Goal: Task Accomplishment & Management: Manage account settings

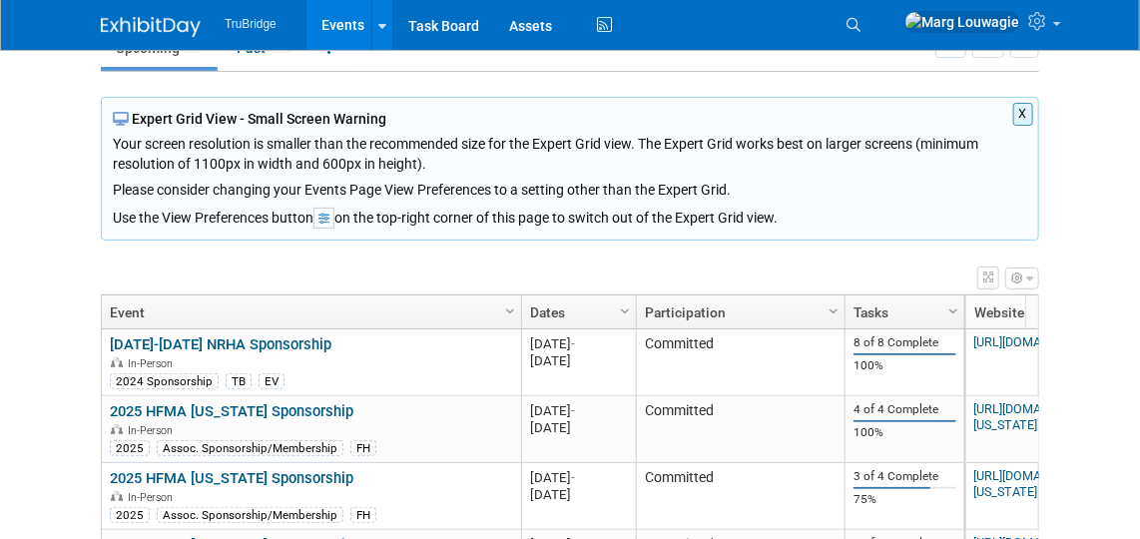
scroll to position [271, 0]
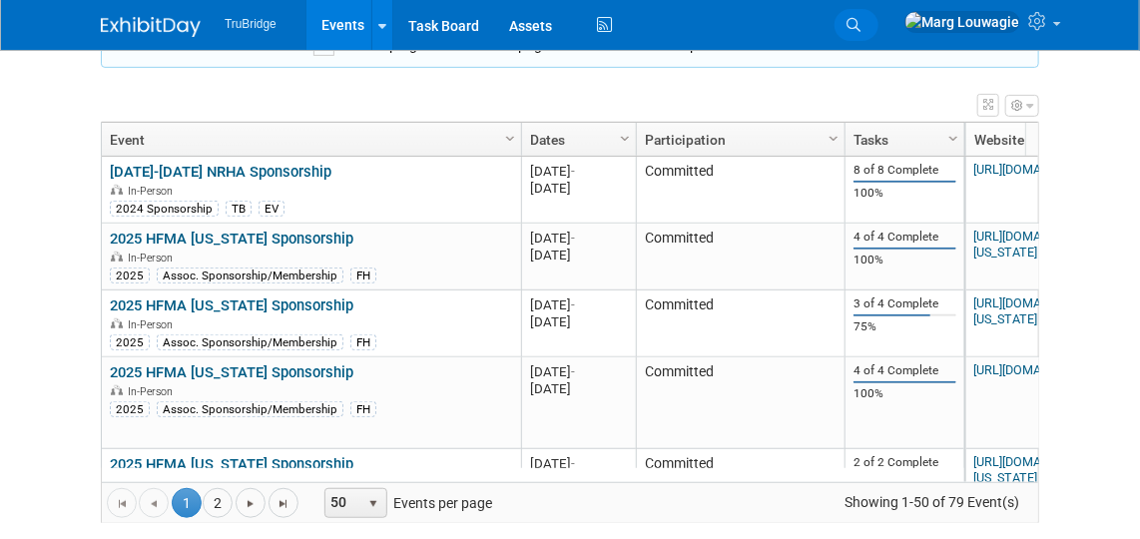
click at [860, 23] on icon at bounding box center [853, 25] width 14 height 14
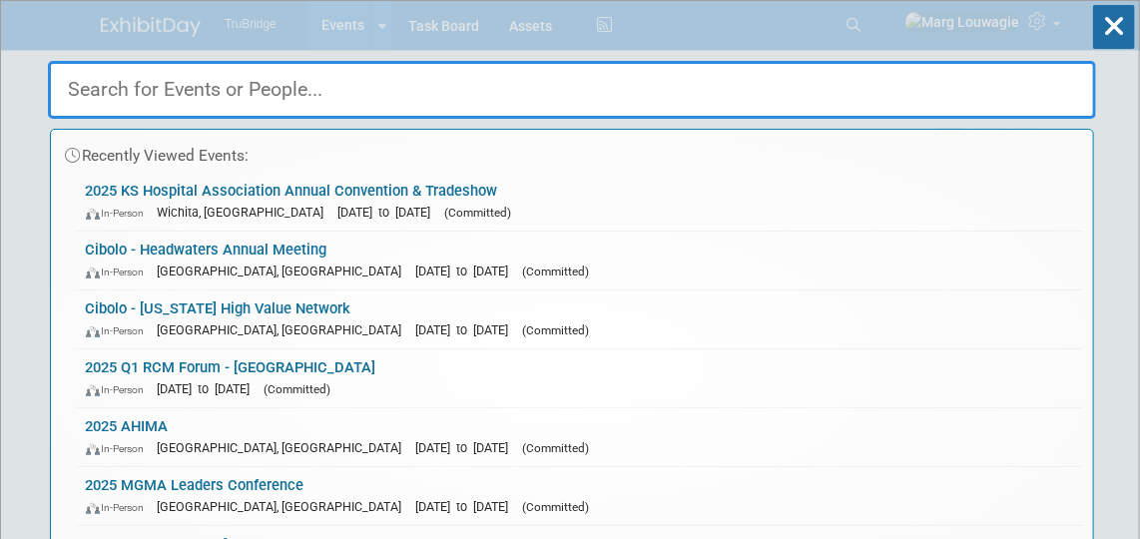
click at [844, 75] on input "text" at bounding box center [572, 90] width 1048 height 58
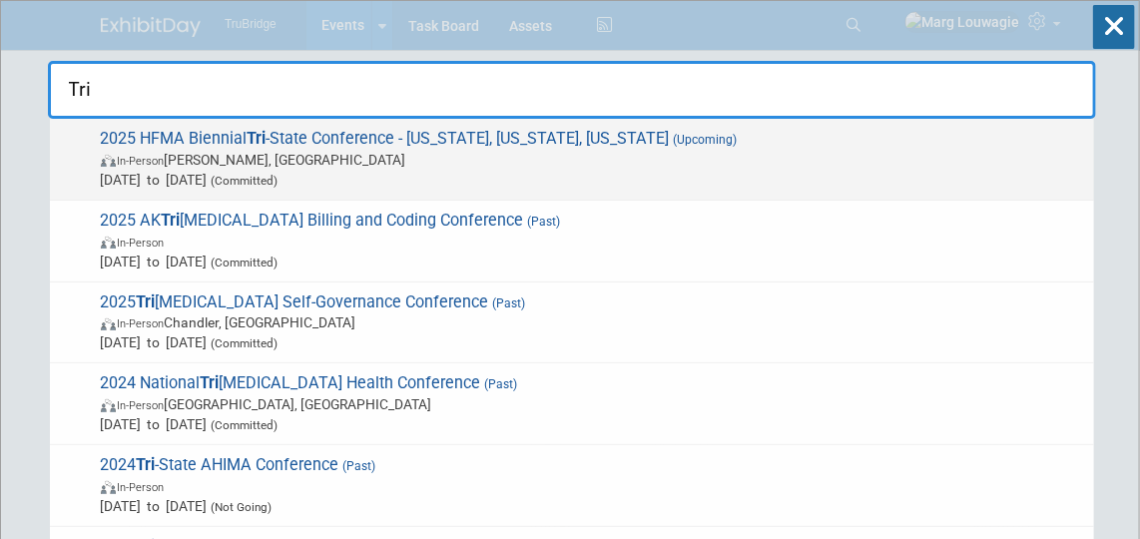
type input "Tri"
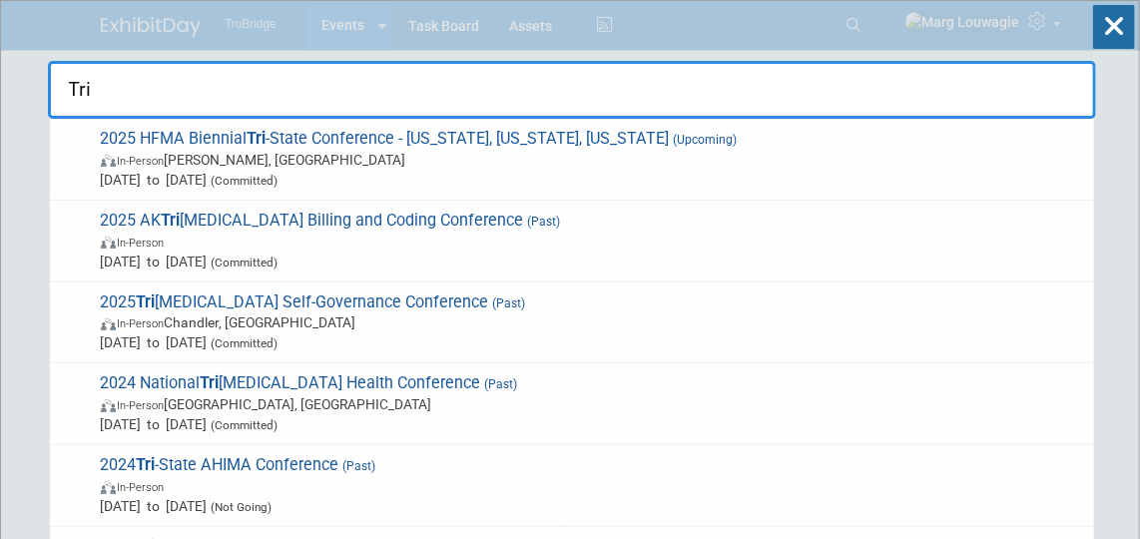
click at [339, 133] on span "2025 HFMA Biennial Tri -State Conference - Ohio, Indiana, Kentucky (Upcoming) I…" at bounding box center [589, 159] width 989 height 61
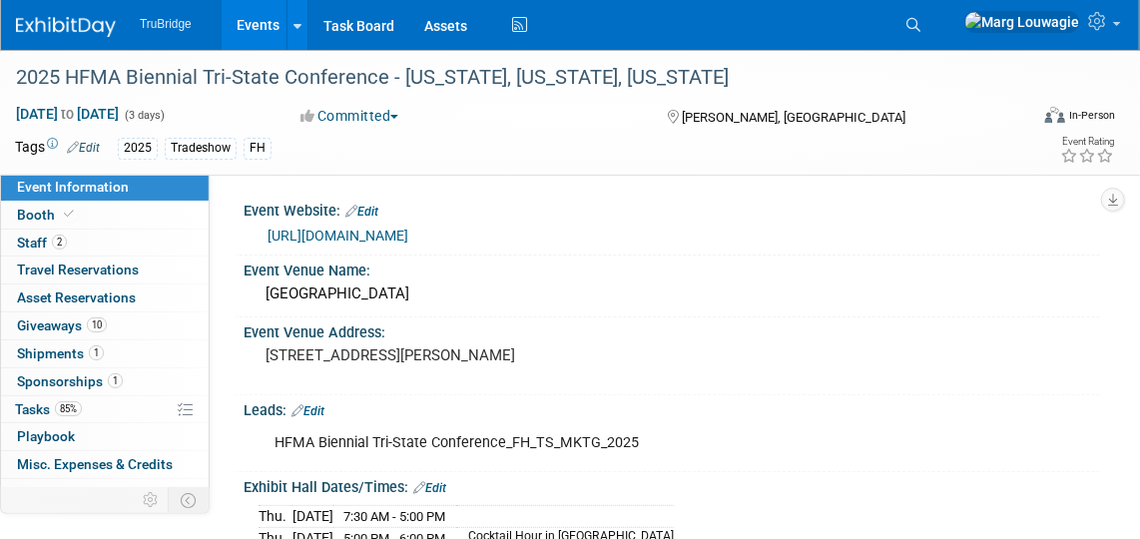
click at [408, 241] on link "[URL][DOMAIN_NAME]" at bounding box center [337, 236] width 141 height 16
drag, startPoint x: 79, startPoint y: 215, endPoint x: 92, endPoint y: 213, distance: 13.1
click at [80, 214] on link "Booth" at bounding box center [105, 215] width 208 height 27
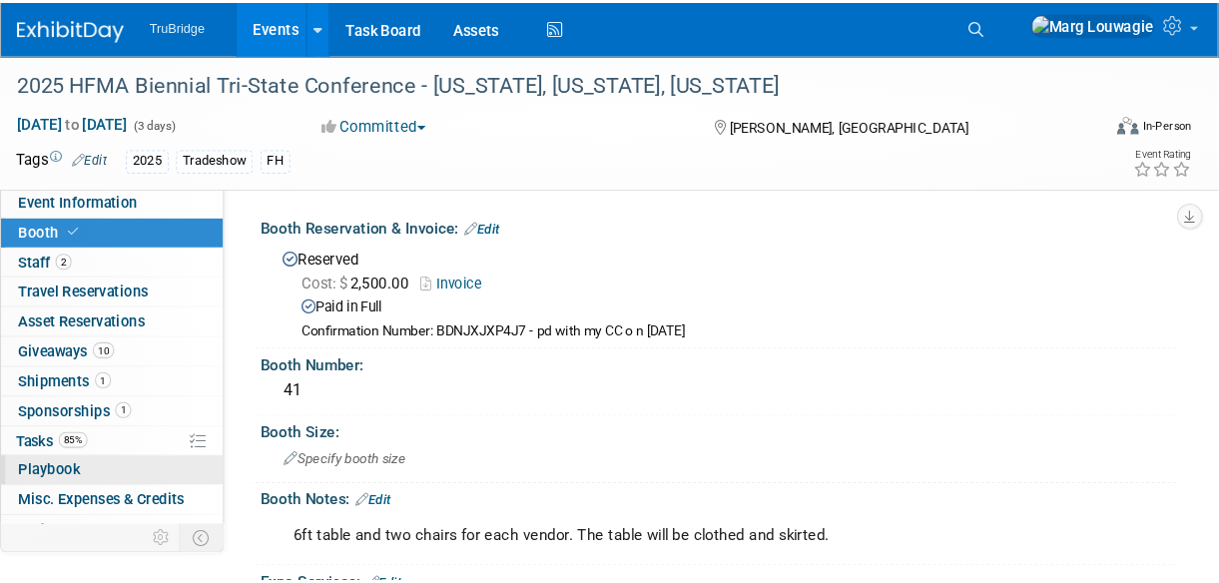
scroll to position [97, 0]
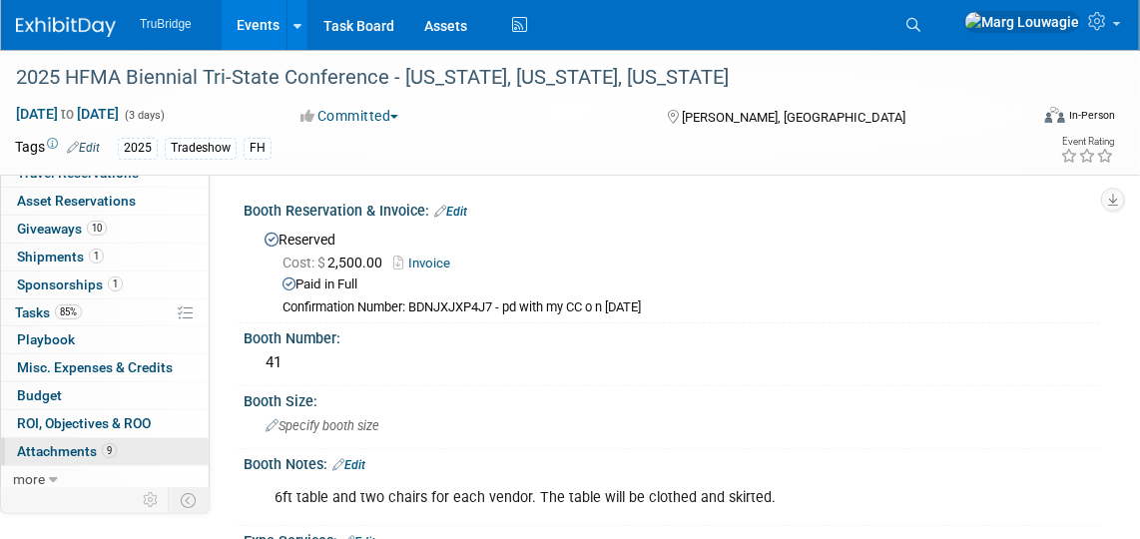
click at [109, 443] on span "9" at bounding box center [109, 450] width 15 height 15
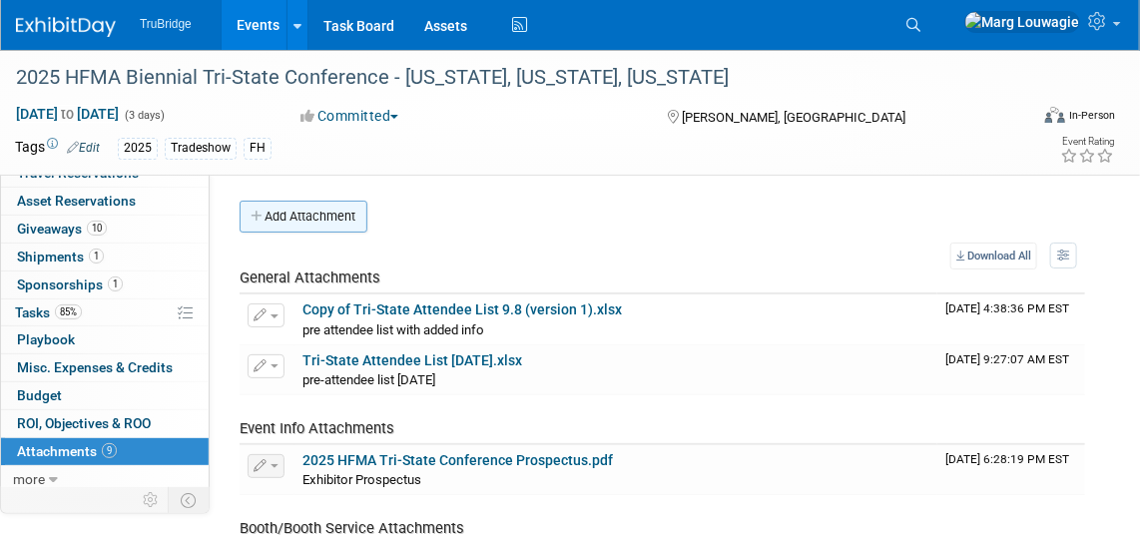
click at [303, 215] on button "Add Attachment" at bounding box center [304, 217] width 128 height 32
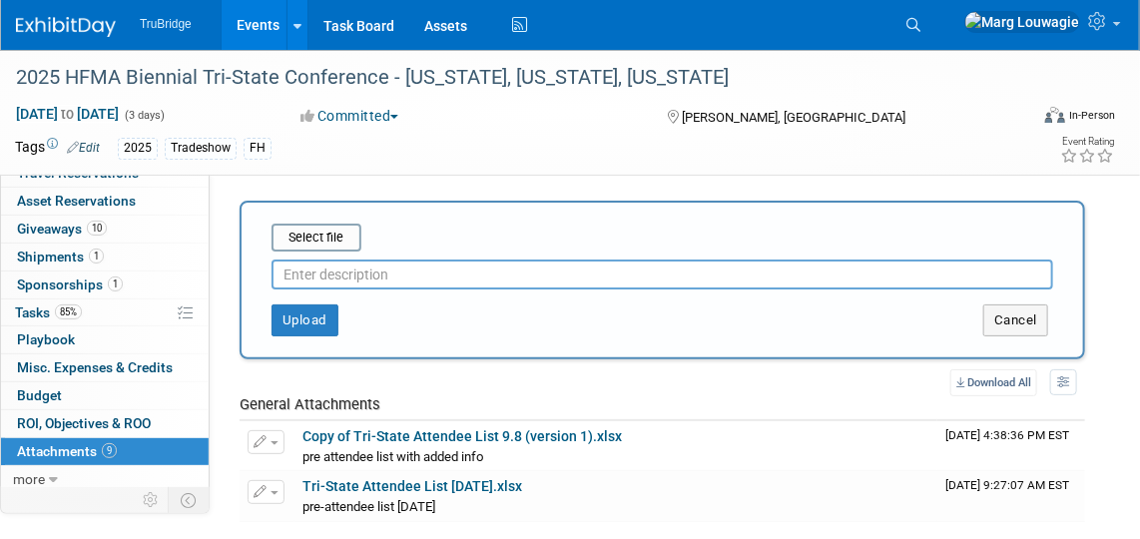
click at [350, 272] on input "text" at bounding box center [662, 275] width 782 height 30
type input "booth picture"
click at [338, 232] on input "file" at bounding box center [241, 238] width 238 height 24
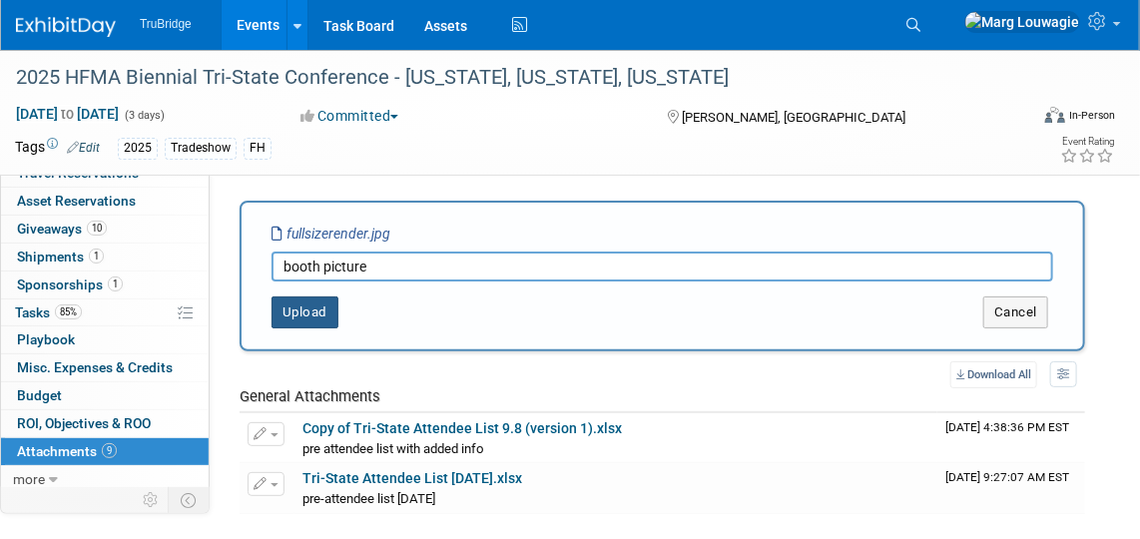
click at [315, 314] on button "Upload" at bounding box center [304, 312] width 67 height 32
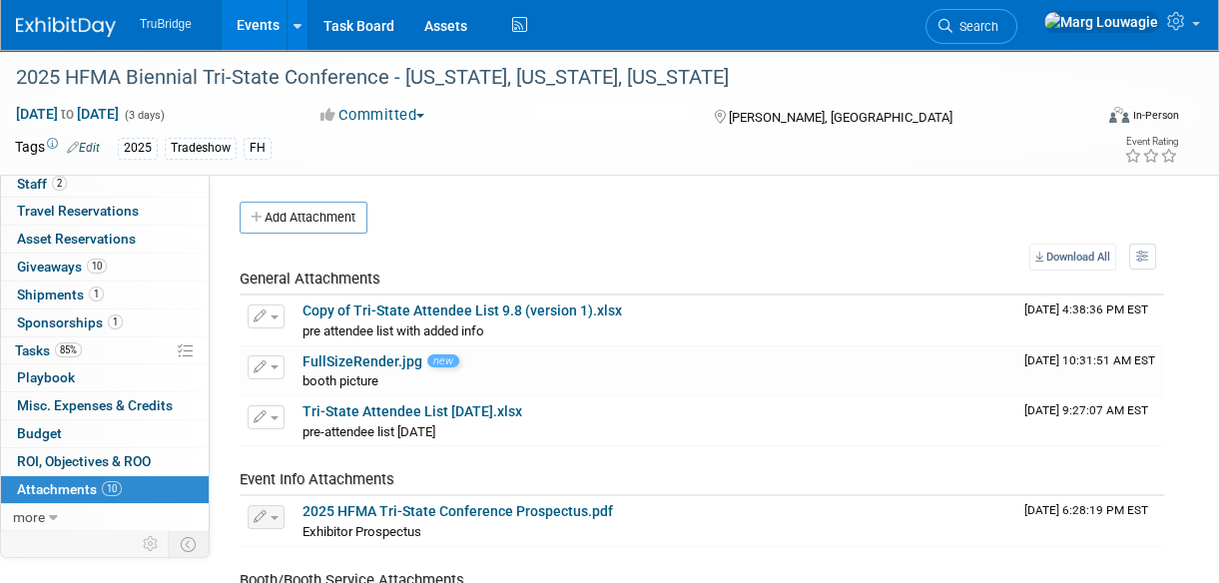
scroll to position [59, 0]
click at [1017, 16] on link "Search" at bounding box center [971, 26] width 92 height 35
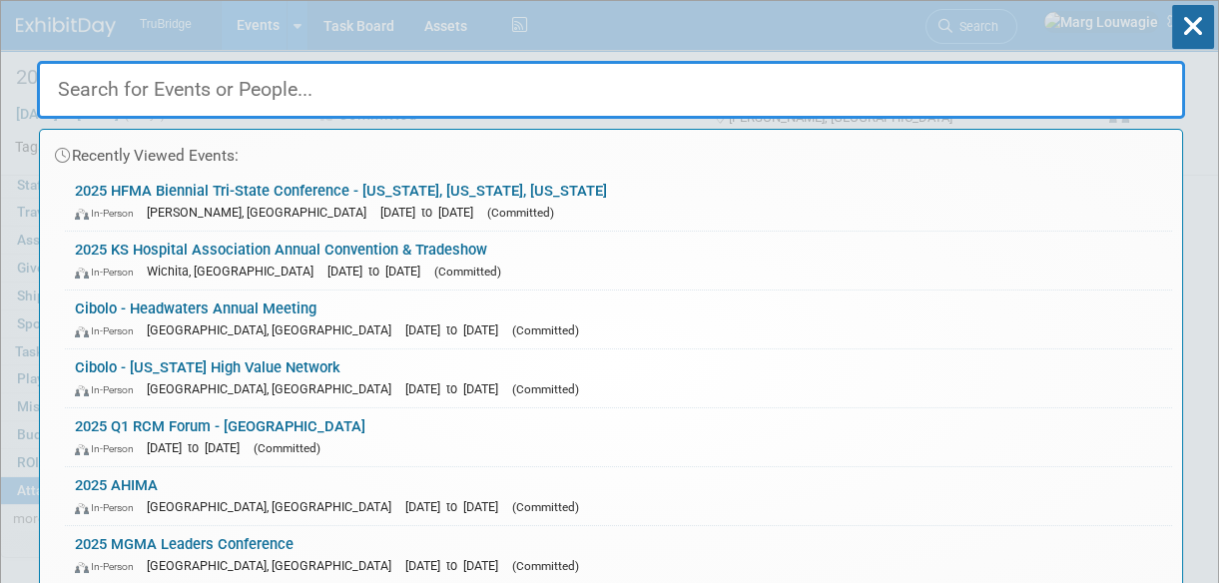
click at [1025, 82] on input "text" at bounding box center [611, 90] width 1148 height 58
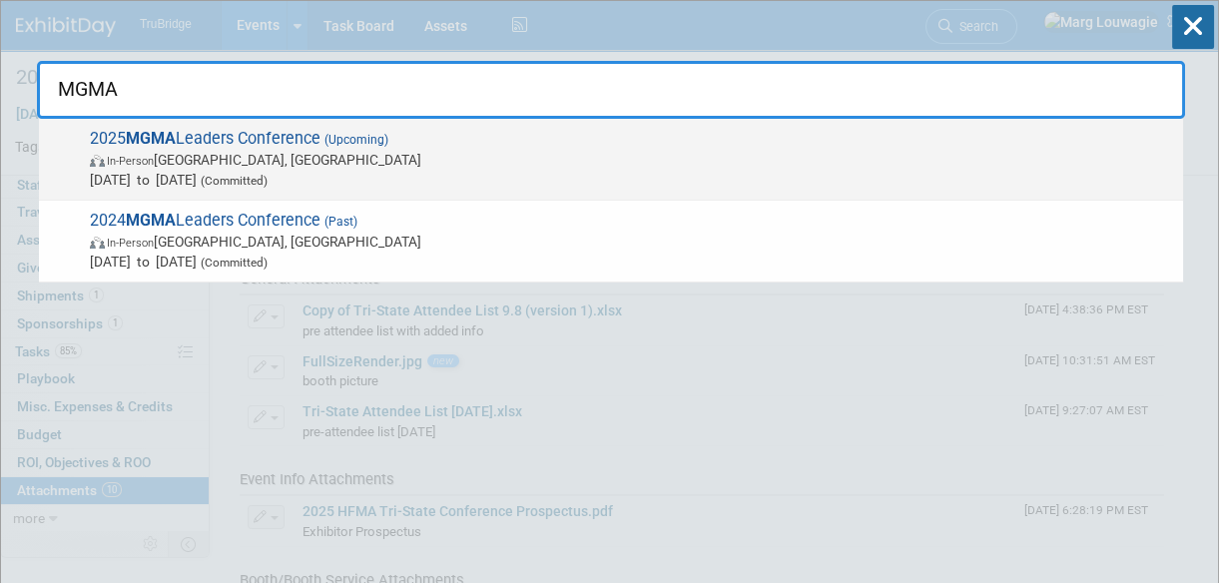
type input "MGMA"
click at [407, 157] on span "In-Person [GEOGRAPHIC_DATA], [GEOGRAPHIC_DATA]" at bounding box center [631, 160] width 1083 height 20
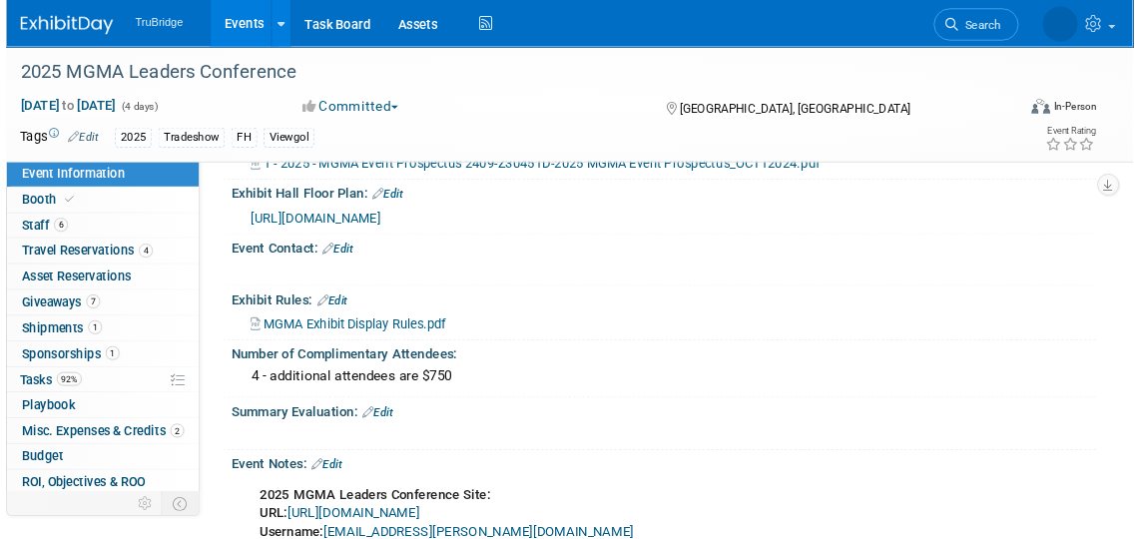
scroll to position [1088, 0]
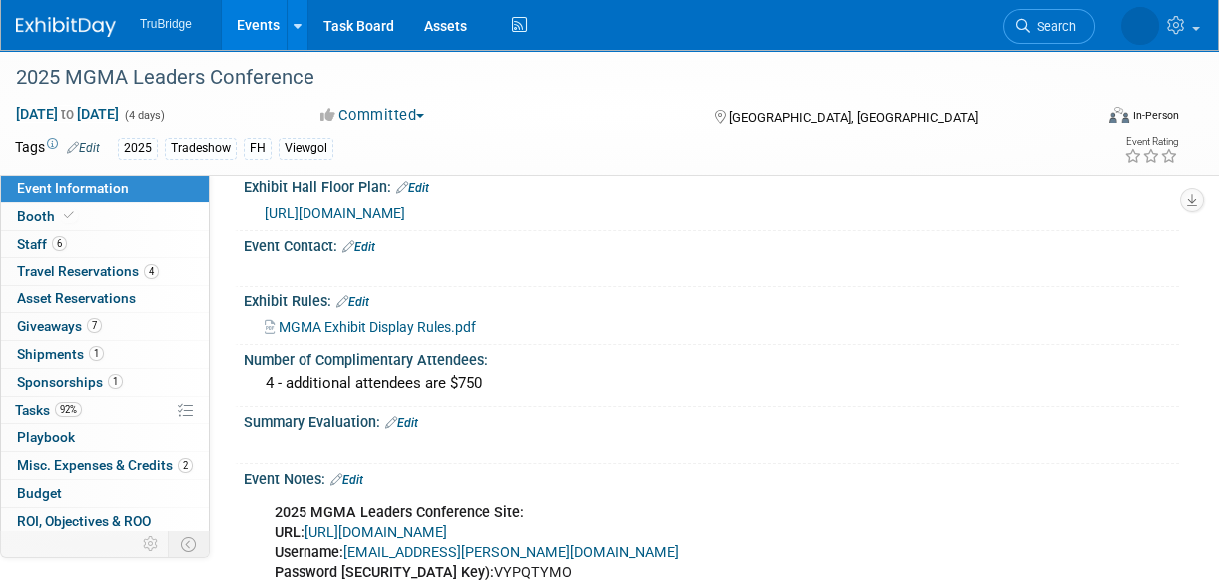
click at [454, 320] on span "MGMA Exhibit Display Rules.pdf" at bounding box center [377, 327] width 198 height 16
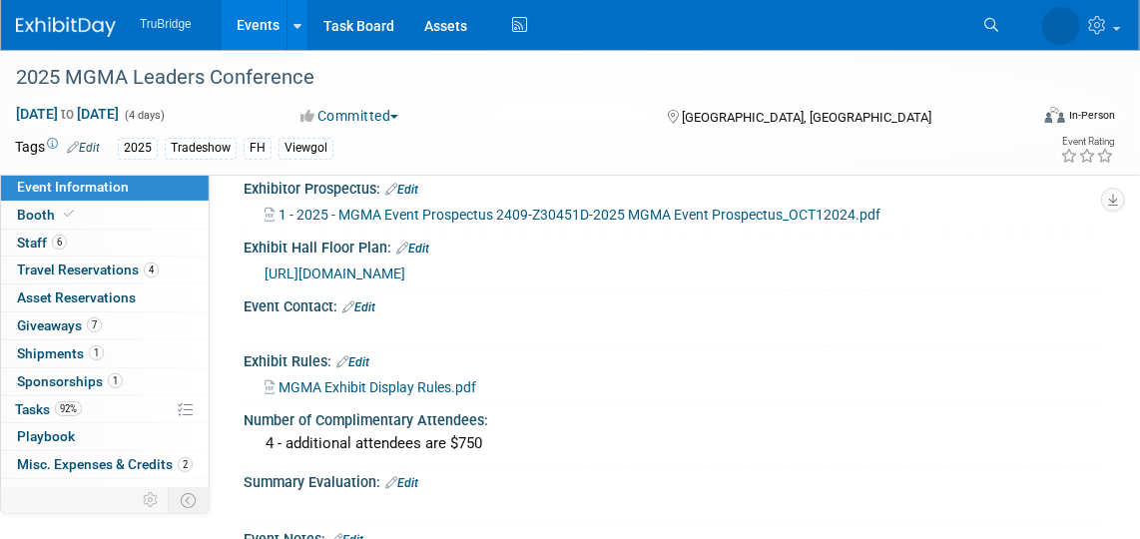
scroll to position [997, 0]
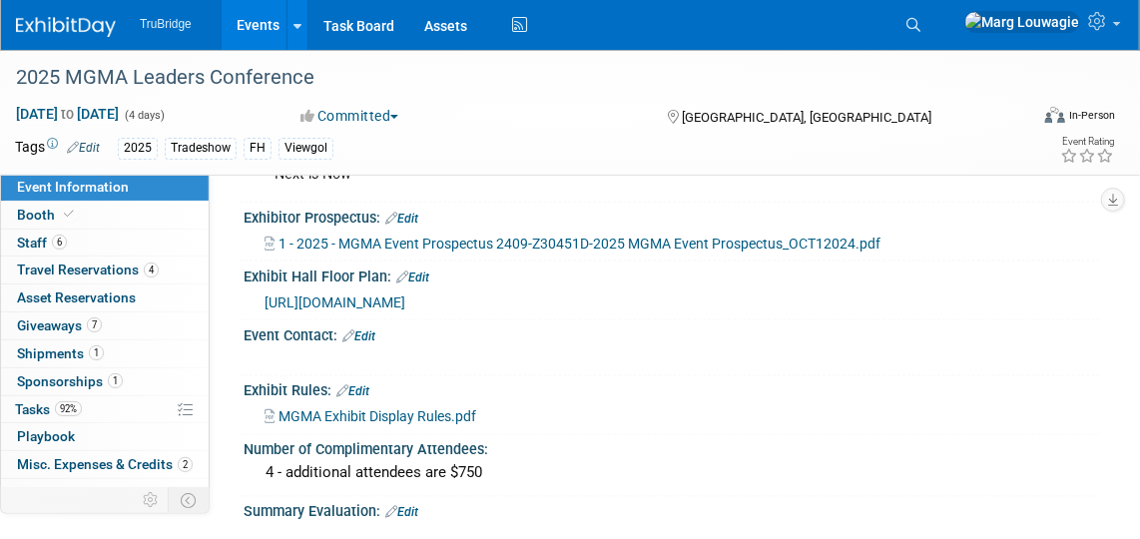
click at [405, 305] on span "[URL][DOMAIN_NAME]" at bounding box center [334, 302] width 141 height 16
click at [73, 216] on span at bounding box center [69, 214] width 18 height 15
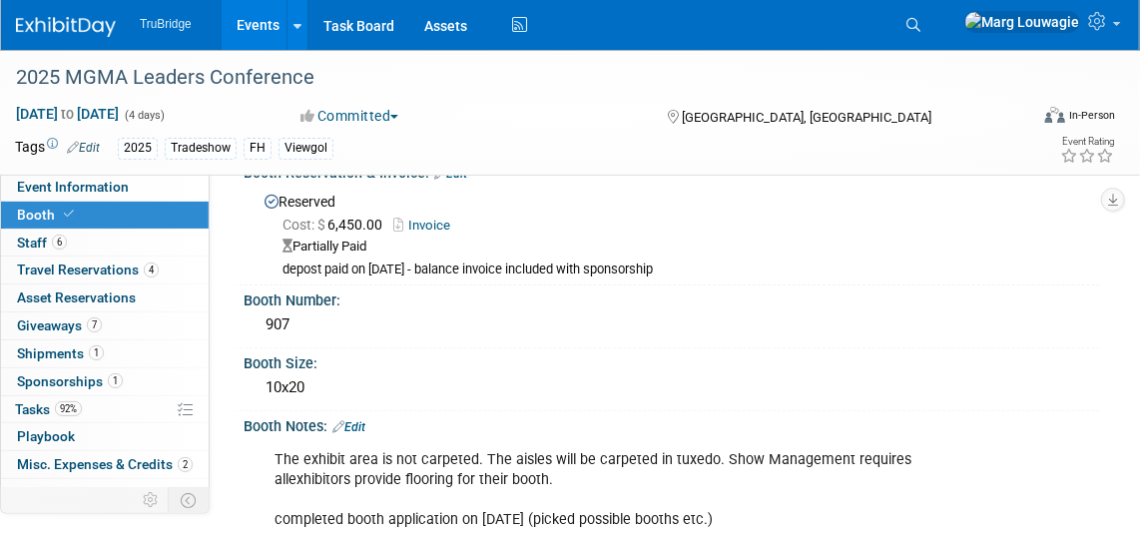
scroll to position [0, 0]
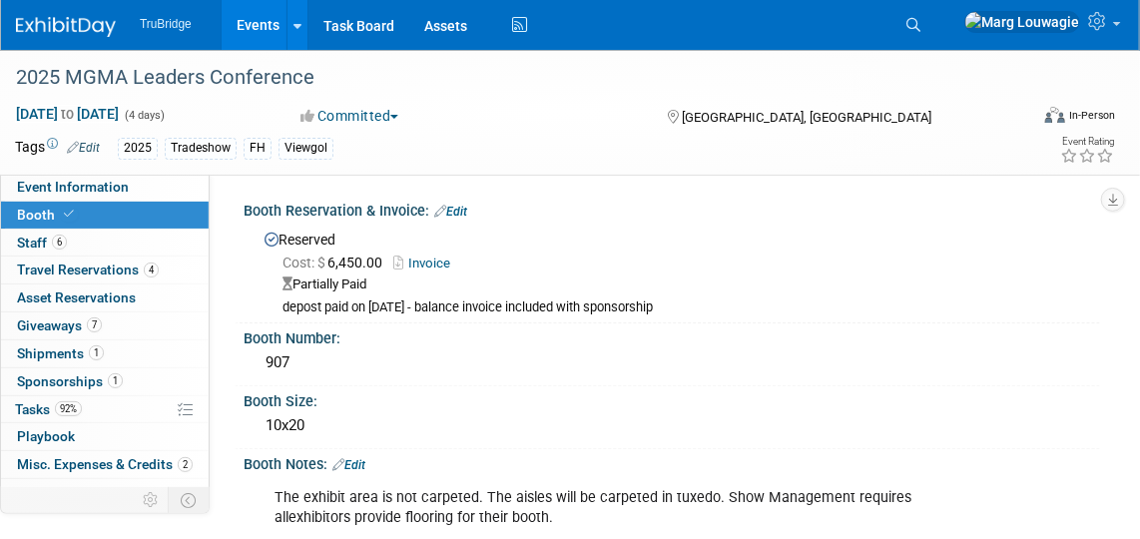
drag, startPoint x: 153, startPoint y: 181, endPoint x: 363, endPoint y: 197, distance: 211.2
click at [153, 181] on link "Event Information" at bounding box center [105, 187] width 208 height 27
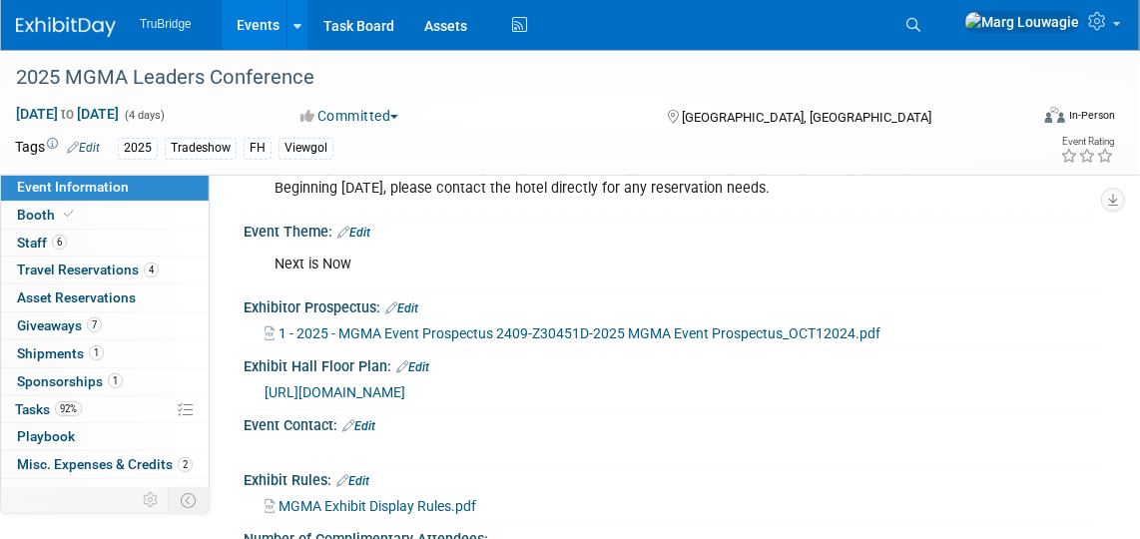
scroll to position [997, 0]
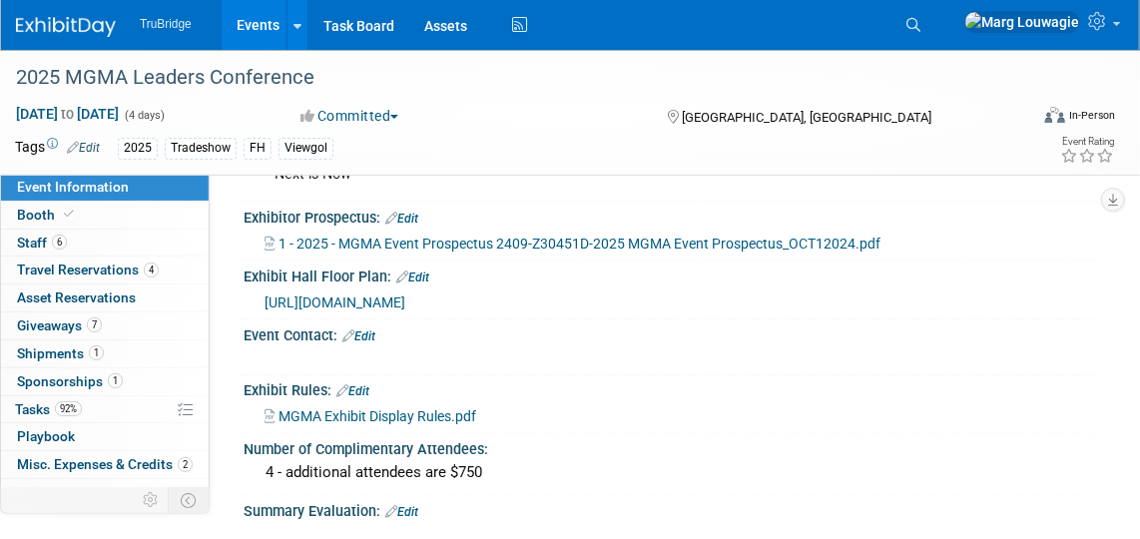
click at [458, 421] on span "MGMA Exhibit Display Rules.pdf" at bounding box center [377, 417] width 198 height 16
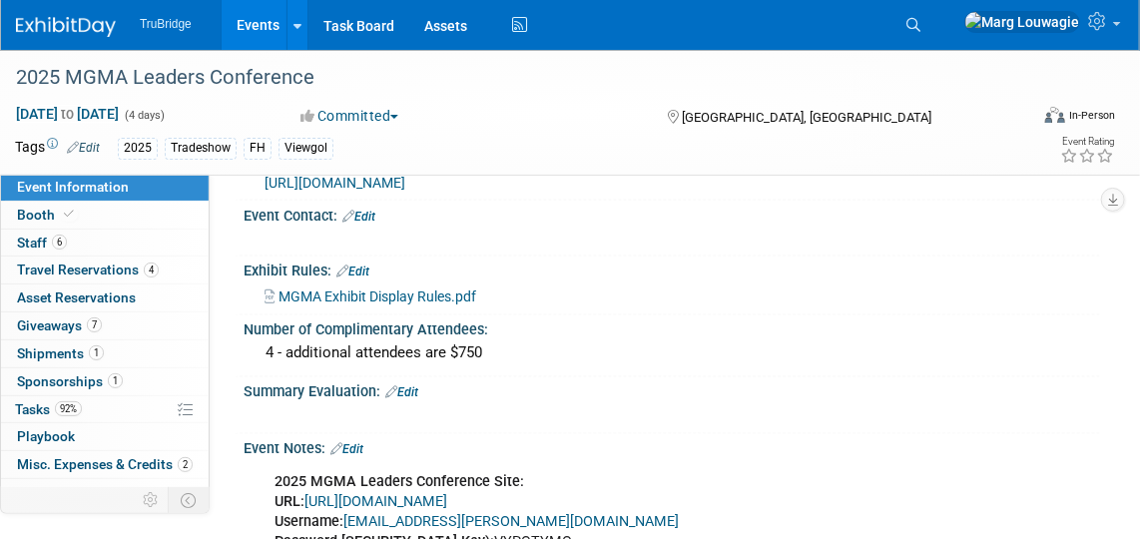
scroll to position [1088, 0]
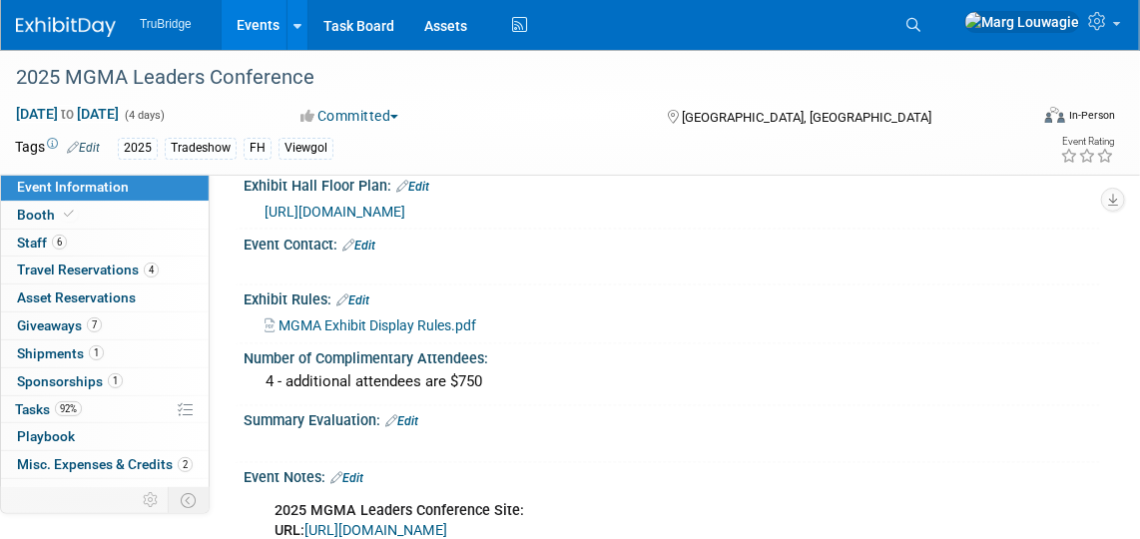
click at [443, 326] on span "MGMA Exhibit Display Rules.pdf" at bounding box center [377, 326] width 198 height 16
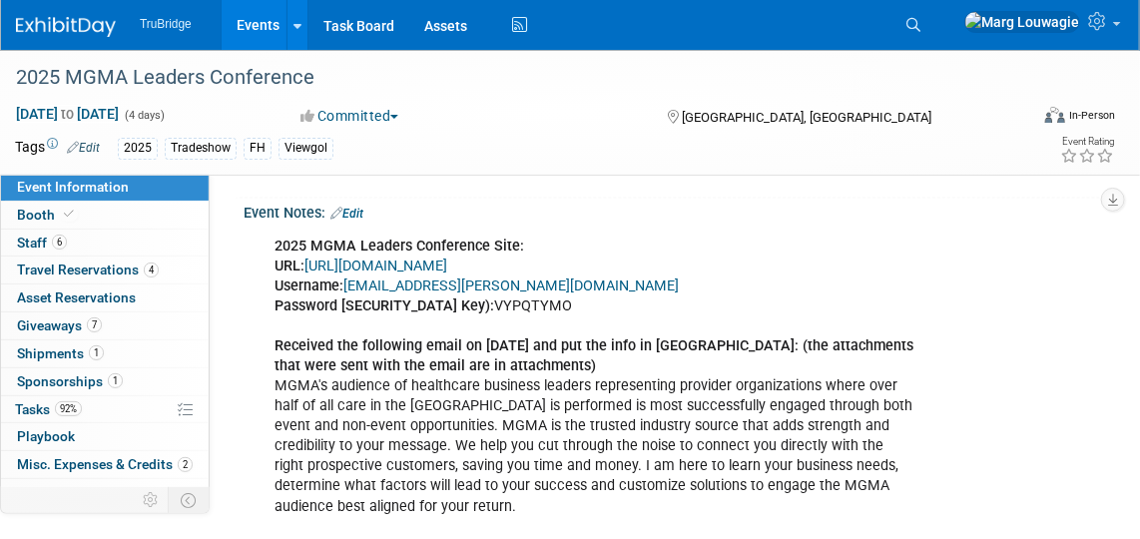
scroll to position [1360, 0]
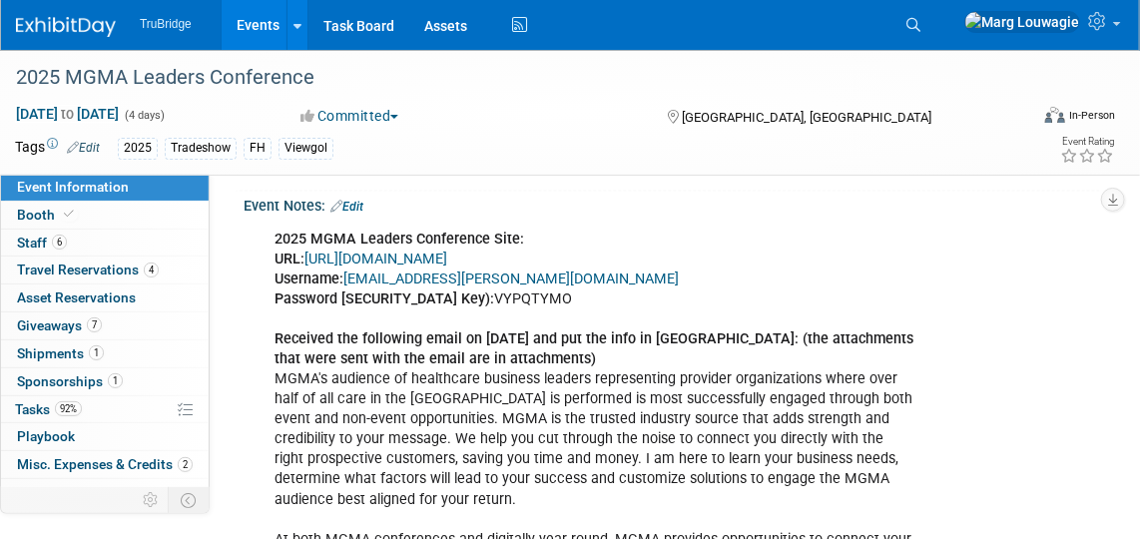
click at [445, 266] on link "https://www.conferenceharvester.com/harvester2ex/login.asp?EventKey=NUSFNBIJ" at bounding box center [375, 259] width 143 height 17
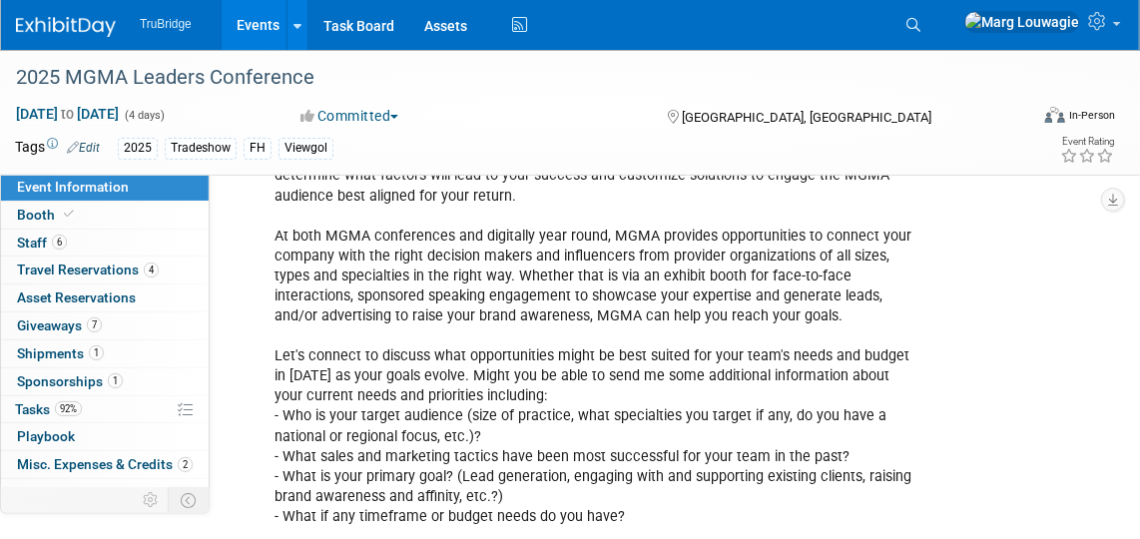
scroll to position [1211, 0]
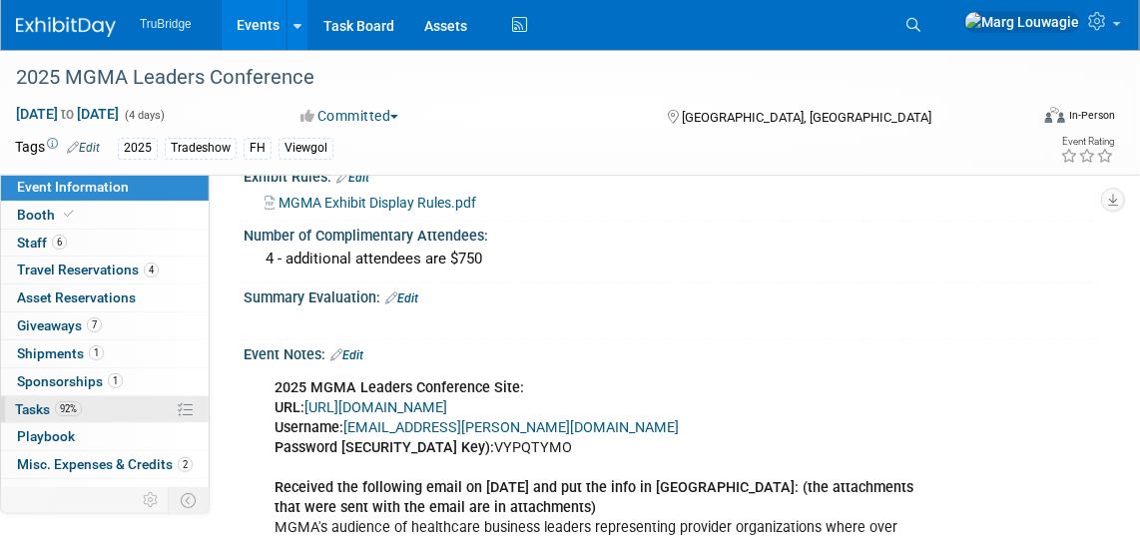
click at [30, 401] on span "Tasks 92%" at bounding box center [48, 409] width 67 height 16
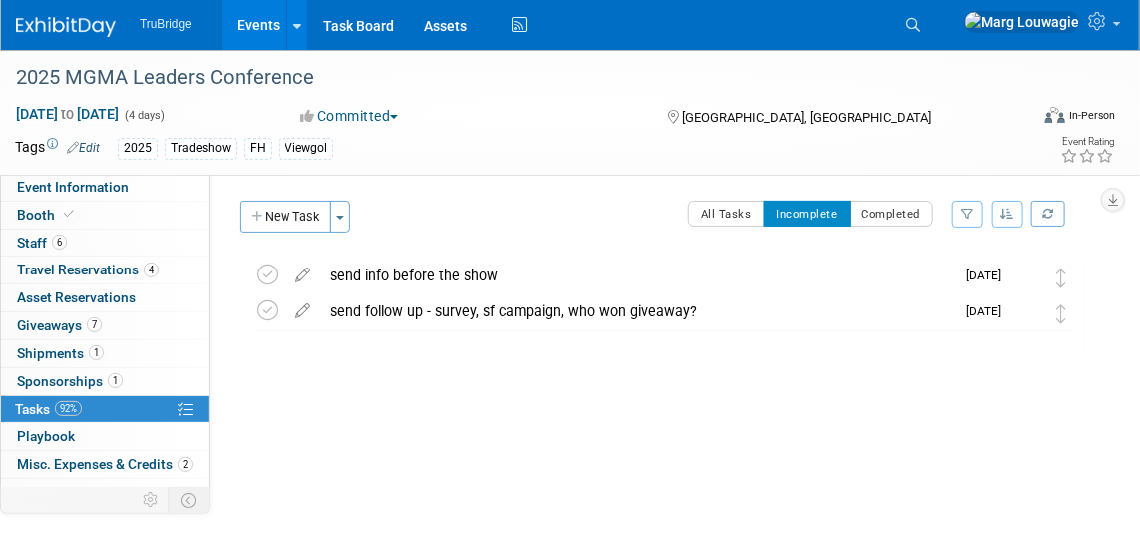
click at [1119, 318] on div "Event Information Event Info Booth Booth 6 Staff 6 Staff 4 Travel Reservations …" at bounding box center [570, 317] width 1140 height 535
drag, startPoint x: 118, startPoint y: 184, endPoint x: 129, endPoint y: 185, distance: 11.0
click at [118, 183] on span "Event Information" at bounding box center [73, 187] width 112 height 16
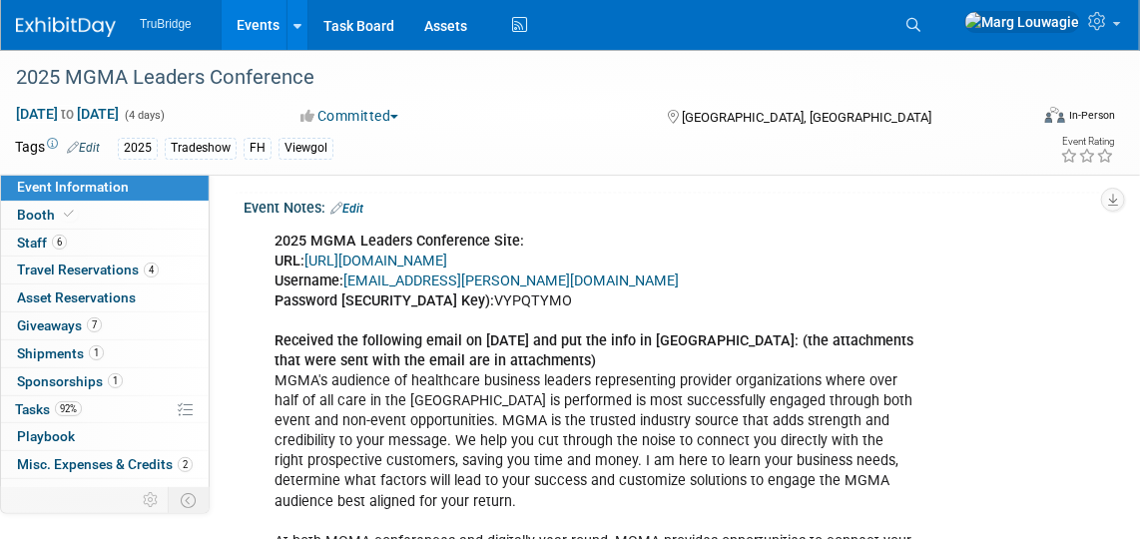
scroll to position [1217, 0]
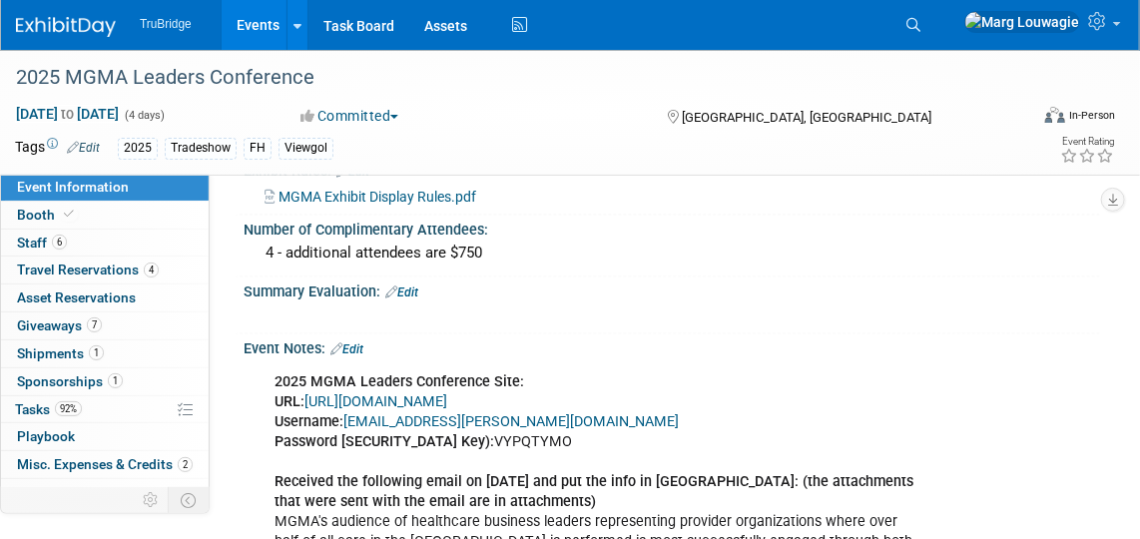
click at [447, 405] on link "https://www.conferenceharvester.com/harvester2ex/login.asp?EventKey=NUSFNBIJ" at bounding box center [375, 402] width 143 height 17
